Goal: Information Seeking & Learning: Learn about a topic

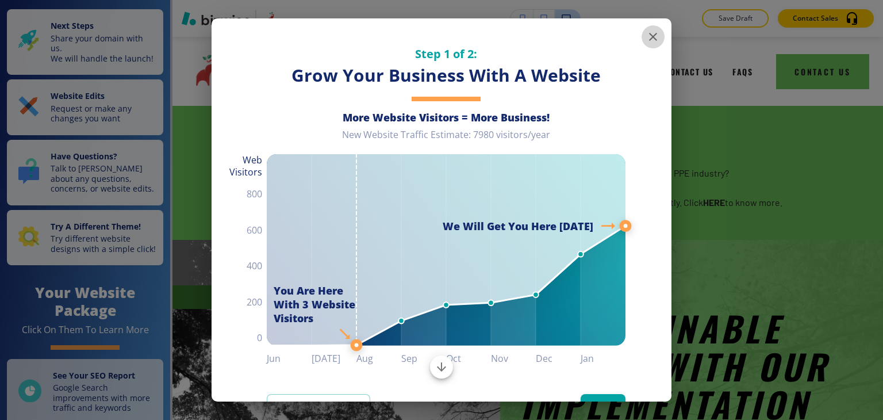
click at [646, 39] on icon "button" at bounding box center [653, 37] width 14 height 14
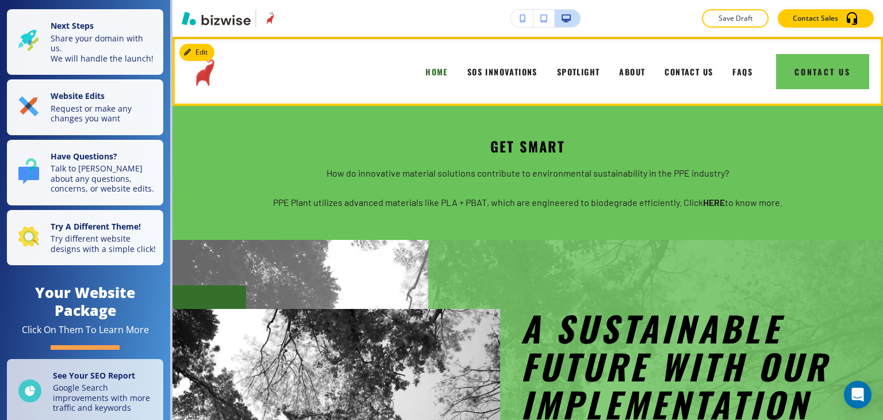
drag, startPoint x: 497, startPoint y: 74, endPoint x: 497, endPoint y: 89, distance: 14.4
click at [497, 74] on span "SOS INNOVATIONS" at bounding box center [502, 72] width 70 height 12
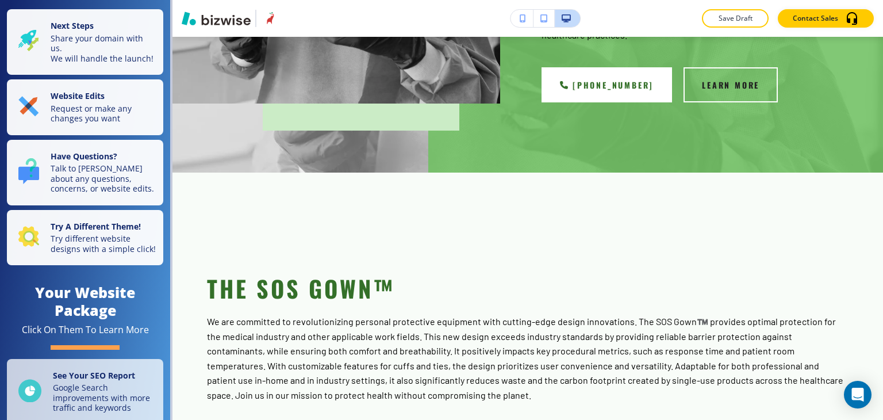
scroll to position [287, 0]
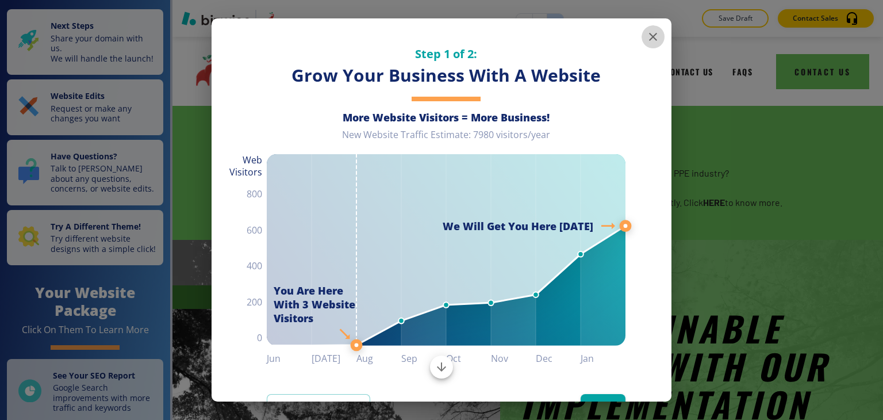
drag, startPoint x: 643, startPoint y: 40, endPoint x: 503, endPoint y: 1, distance: 145.0
click at [646, 40] on icon "button" at bounding box center [653, 37] width 14 height 14
